Goal: Check status: Check status

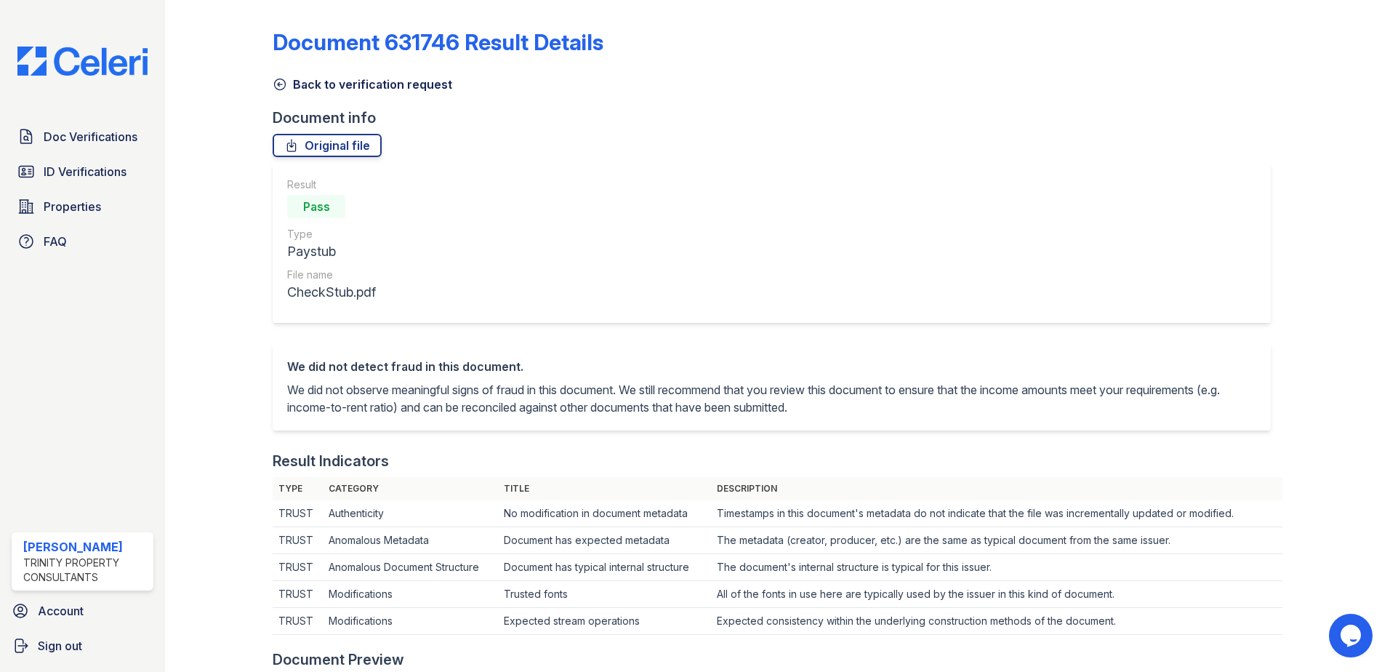
click at [325, 84] on link "Back to verification request" at bounding box center [363, 84] width 180 height 17
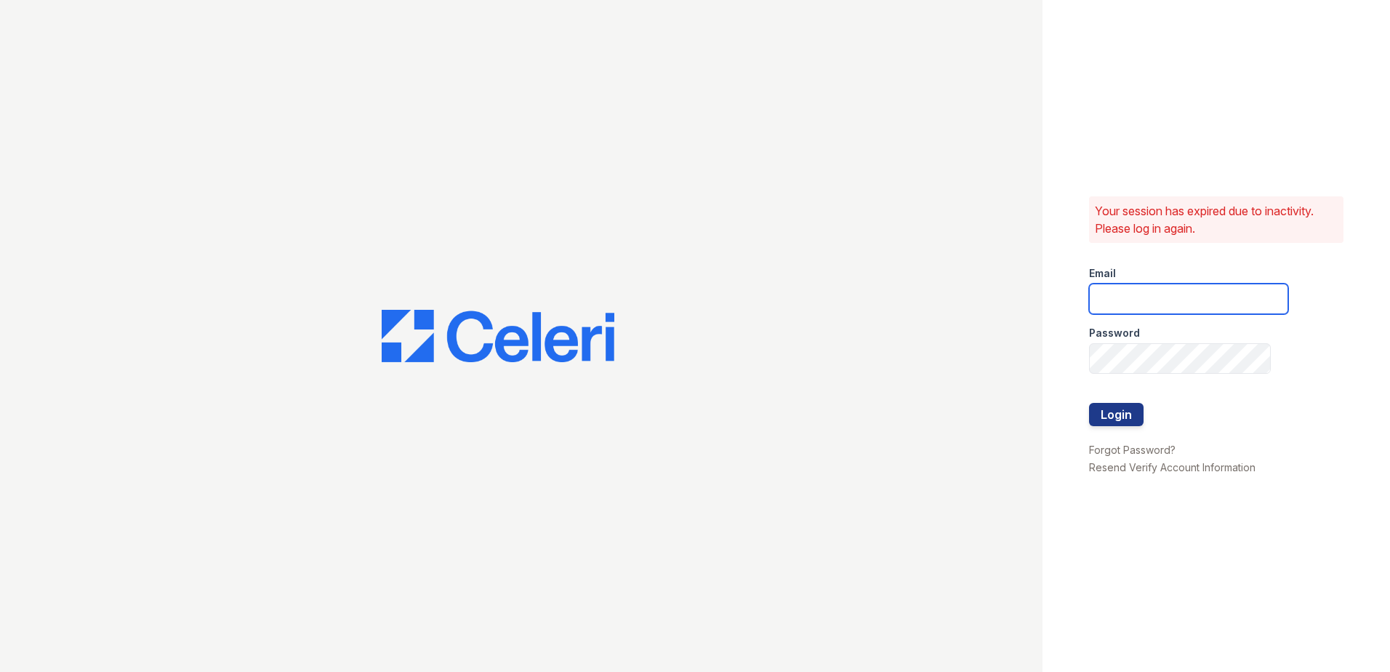
type input "[EMAIL_ADDRESS][DOMAIN_NAME]"
click at [1122, 413] on button "Login" at bounding box center [1116, 414] width 55 height 23
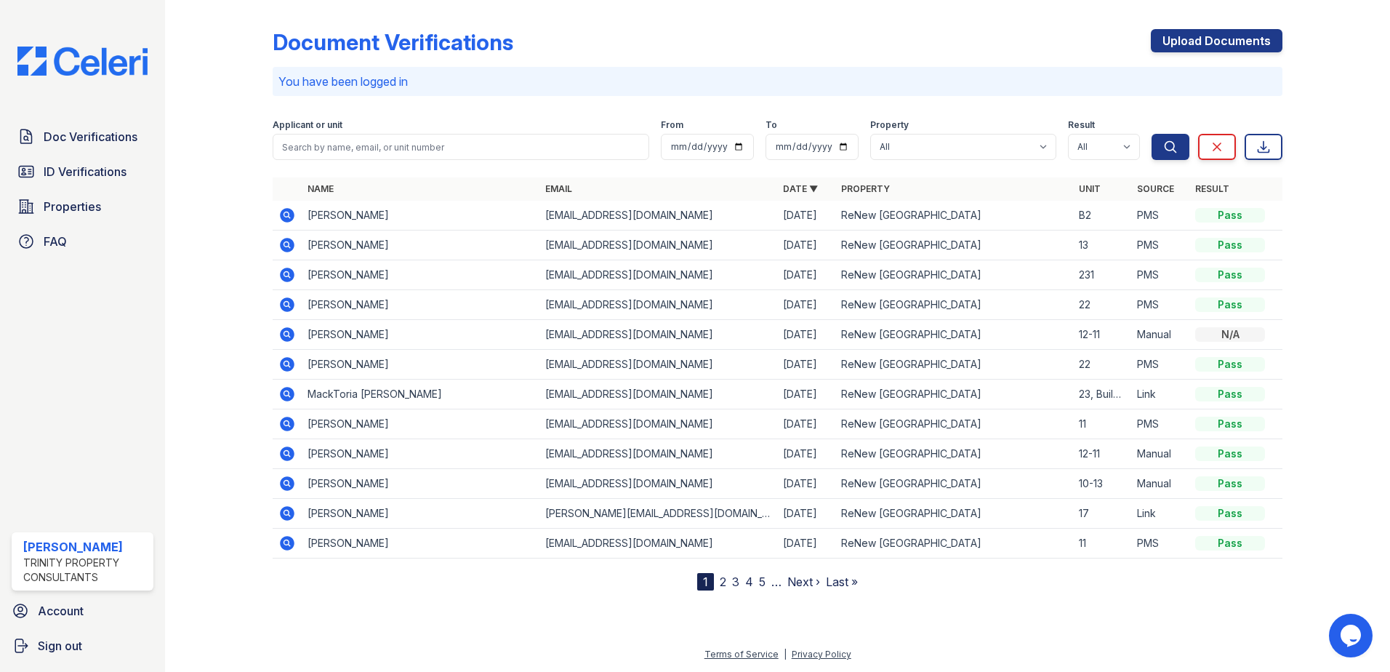
click at [286, 211] on icon at bounding box center [287, 215] width 15 height 15
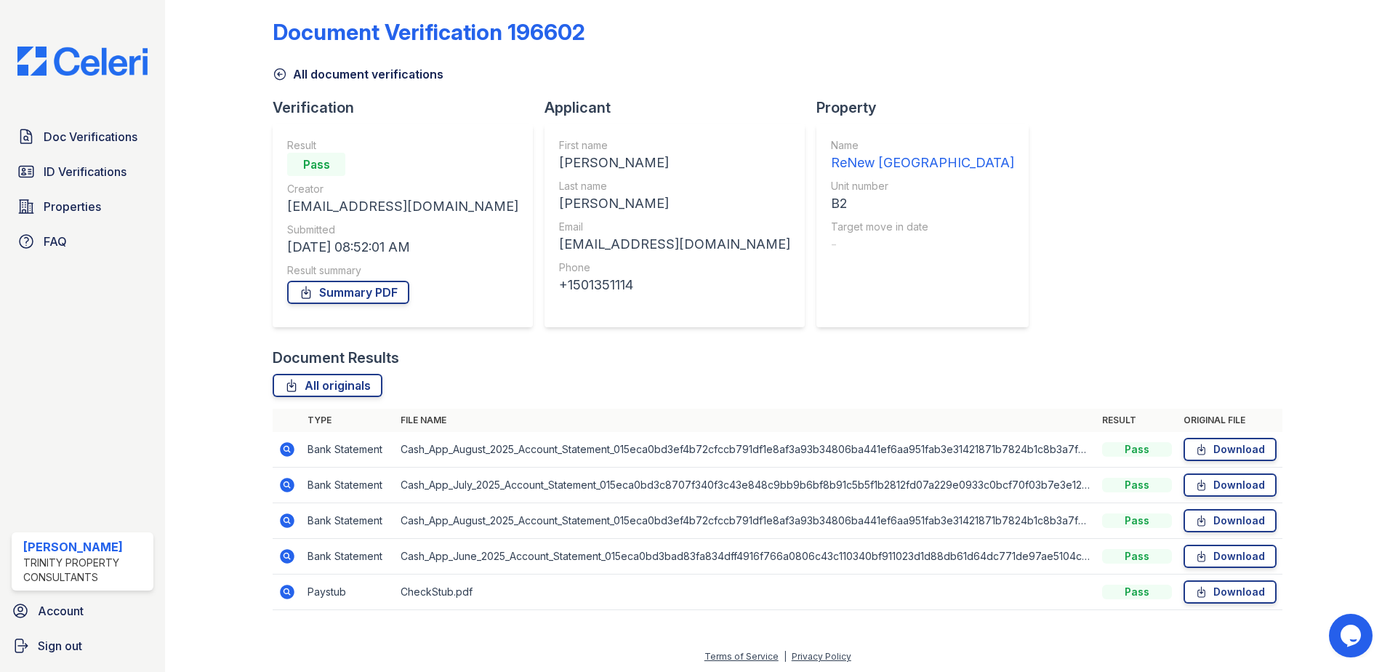
scroll to position [12, 0]
click at [289, 553] on icon at bounding box center [286, 553] width 17 height 17
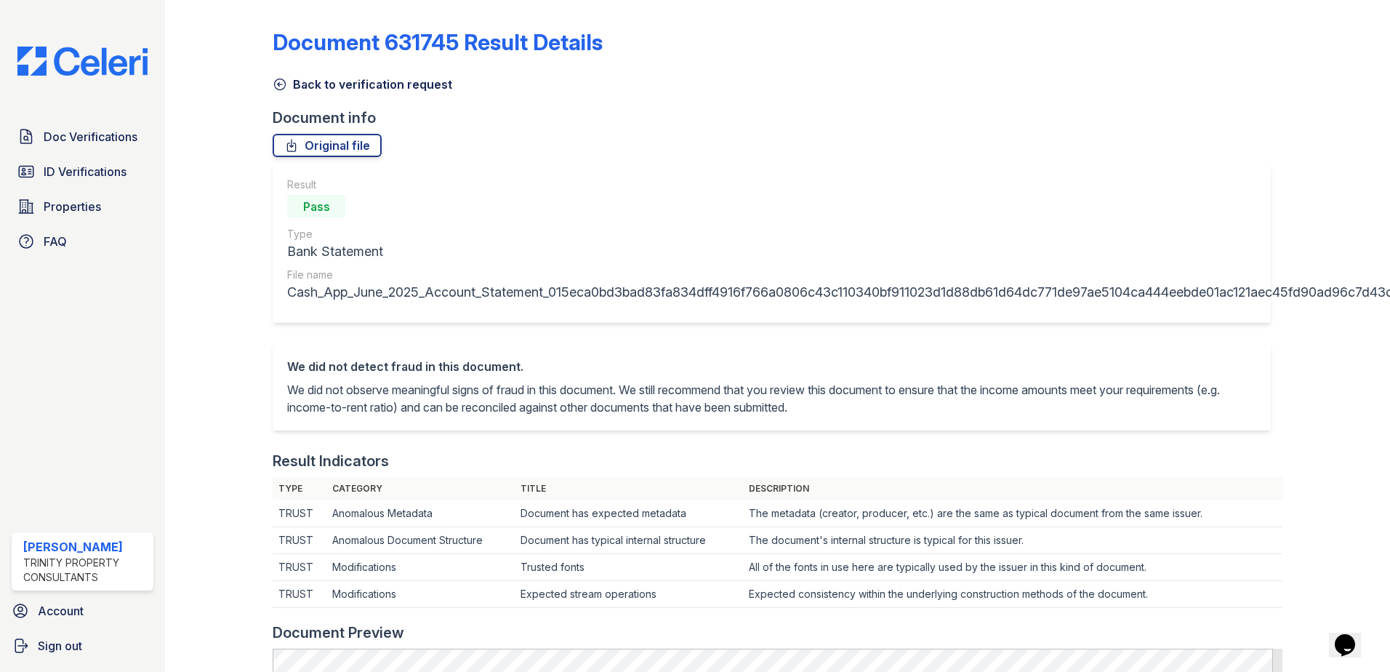
drag, startPoint x: 456, startPoint y: 149, endPoint x: 319, endPoint y: 105, distance: 143.7
click at [456, 149] on div "Original file" at bounding box center [778, 145] width 1010 height 23
click at [287, 80] on link "Back to verification request" at bounding box center [363, 84] width 180 height 17
